Goal: Book appointment/travel/reservation

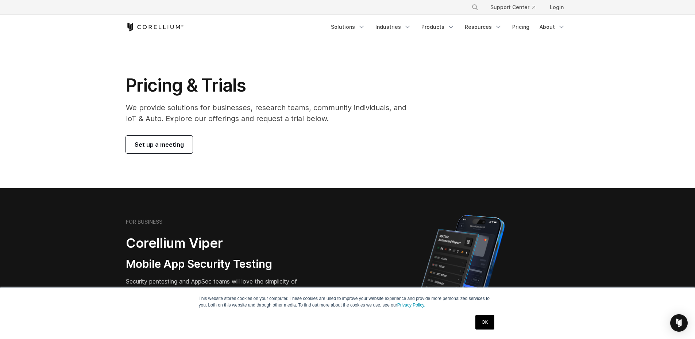
click at [164, 144] on span "Set up a meeting" at bounding box center [159, 144] width 49 height 9
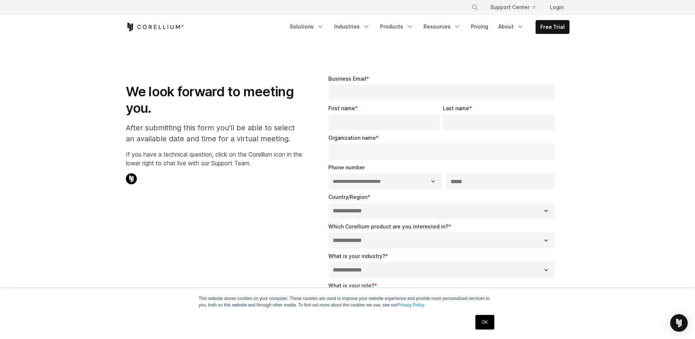
select select "**"
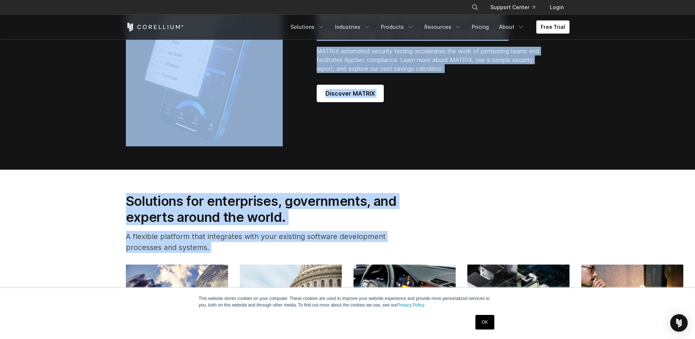
drag, startPoint x: 108, startPoint y: 184, endPoint x: 623, endPoint y: 324, distance: 533.8
click at [632, 337] on div "× Search our site... Support Center Login" at bounding box center [347, 305] width 695 height 2053
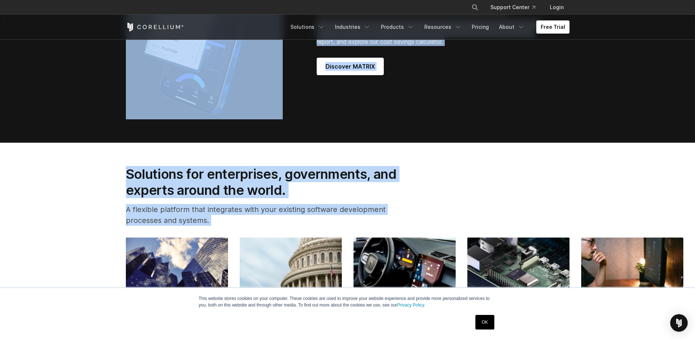
copy div "Corellium Virtual Hardware We changed what's possible, so you can build what's …"
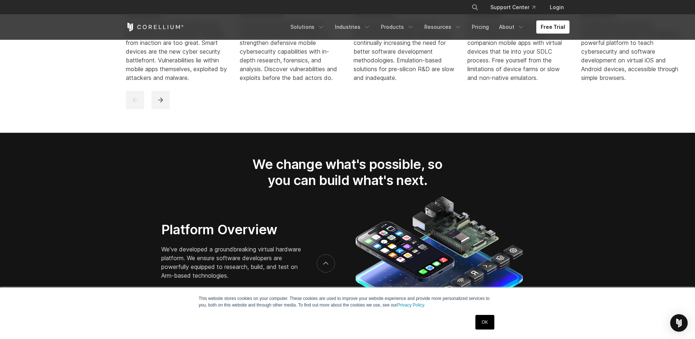
scroll to position [1131, 0]
